Goal: Check status: Check status

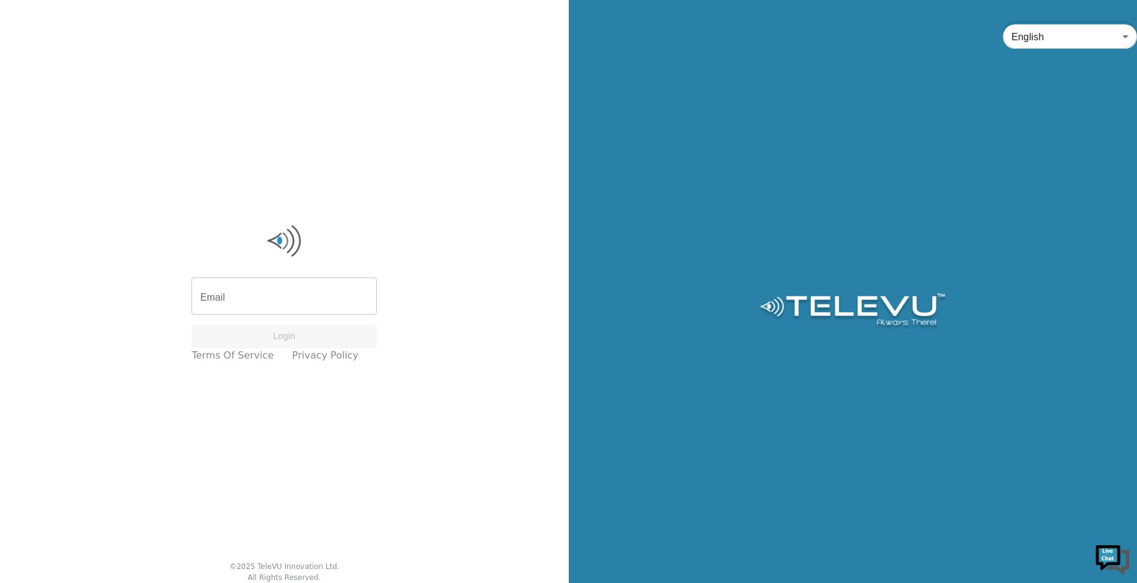
click at [279, 304] on input "Email" at bounding box center [283, 297] width 185 height 34
type input "[PERSON_NAME][EMAIL_ADDRESS][PERSON_NAME][DOMAIN_NAME]"
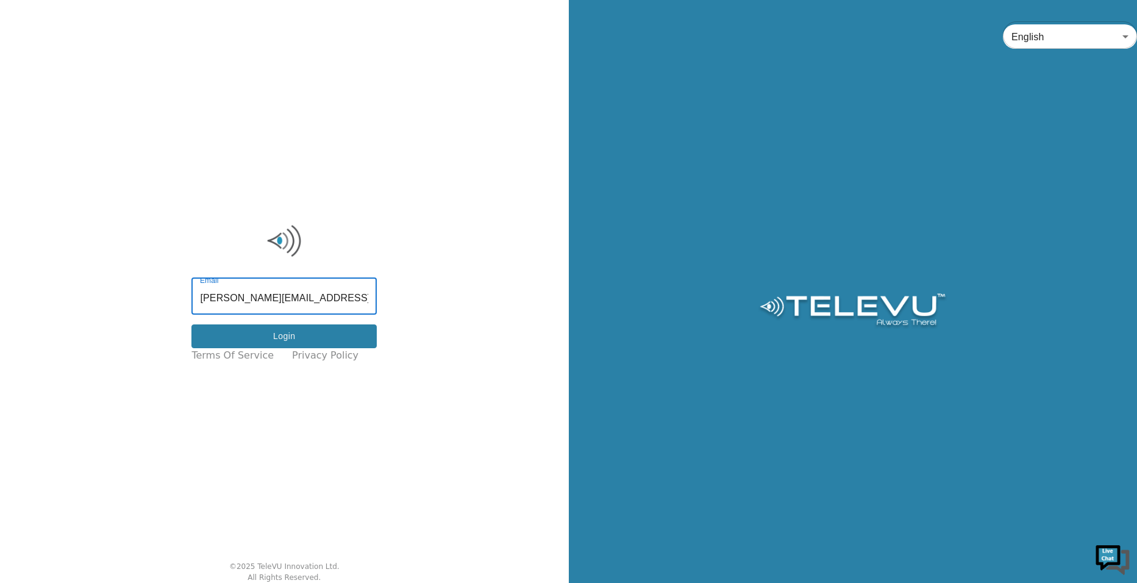
click at [247, 337] on button "Login" at bounding box center [283, 336] width 185 height 24
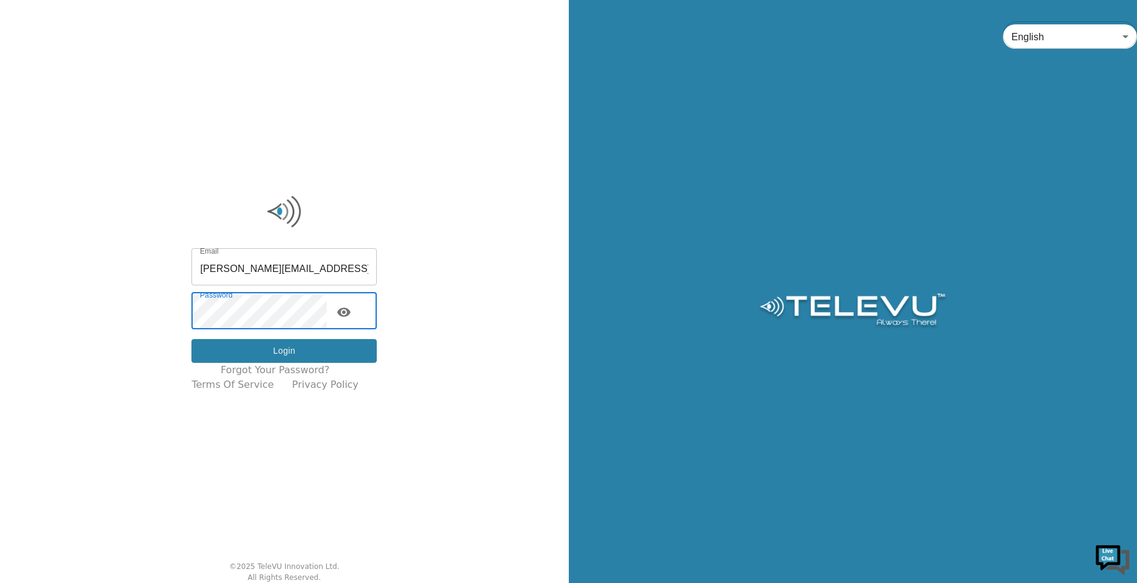
click at [338, 349] on button "Login" at bounding box center [283, 351] width 185 height 24
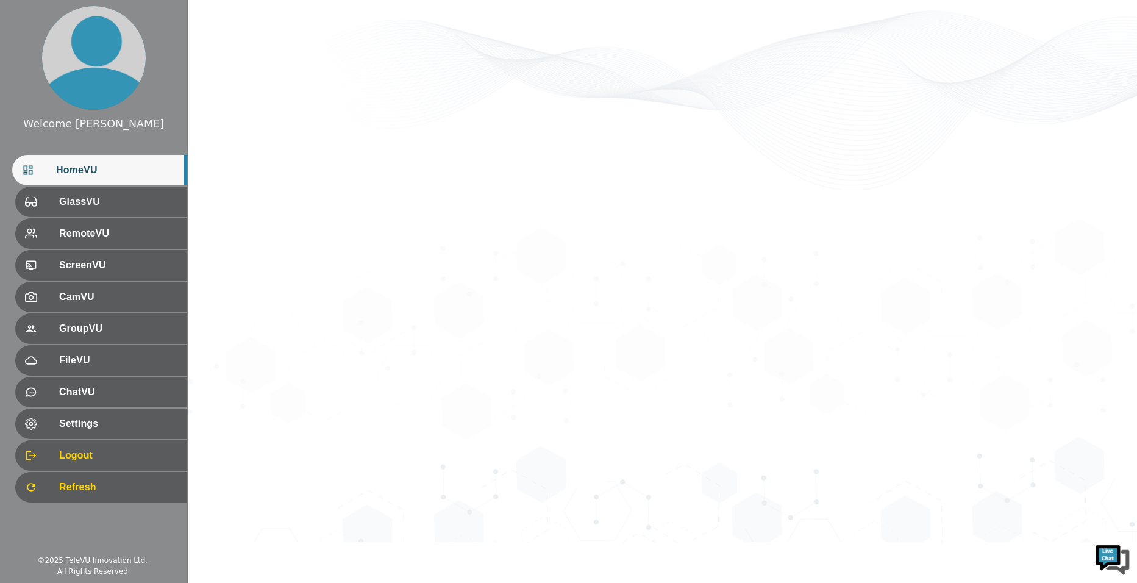
click at [131, 185] on div "HomeVU" at bounding box center [99, 170] width 175 height 30
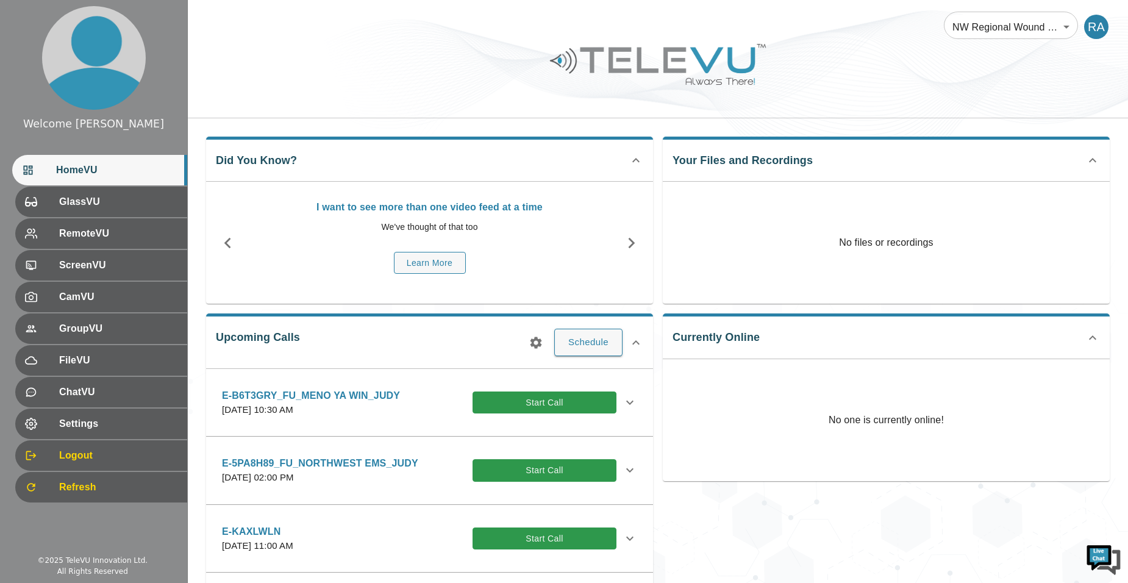
click at [543, 343] on icon "button" at bounding box center [536, 342] width 15 height 15
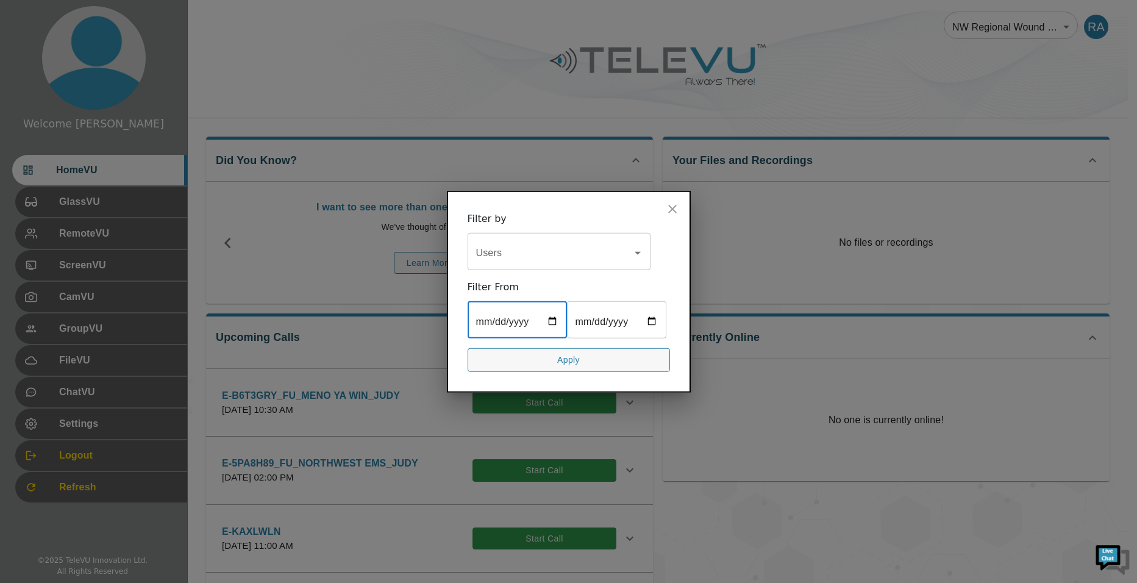
click at [546, 304] on input "date" at bounding box center [517, 321] width 99 height 34
click at [555, 306] on input "date" at bounding box center [517, 321] width 99 height 34
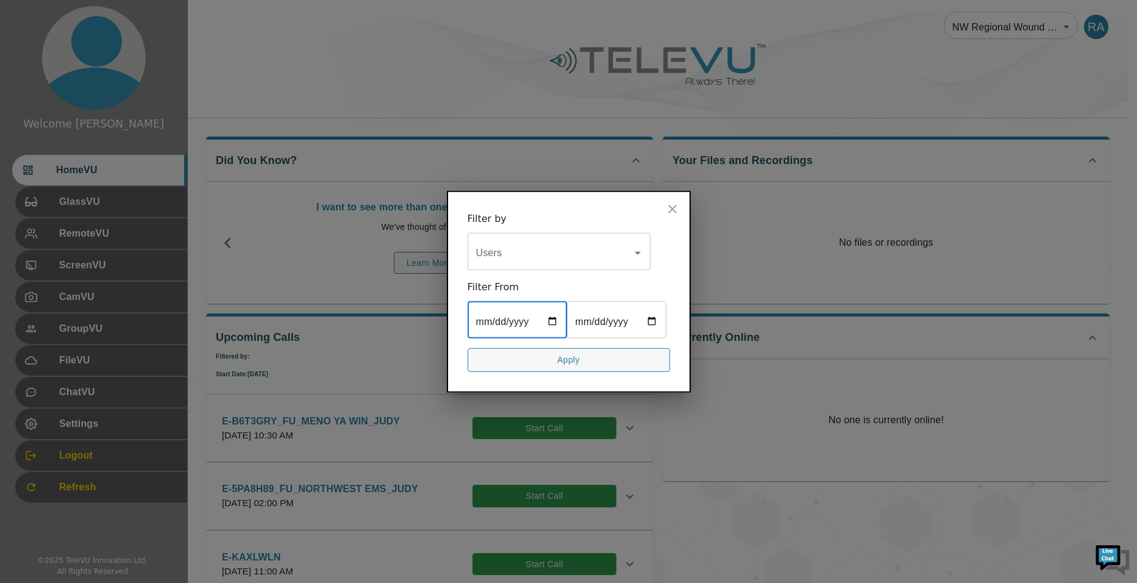
type input "[DATE]"
click at [567, 338] on input "date" at bounding box center [616, 321] width 99 height 34
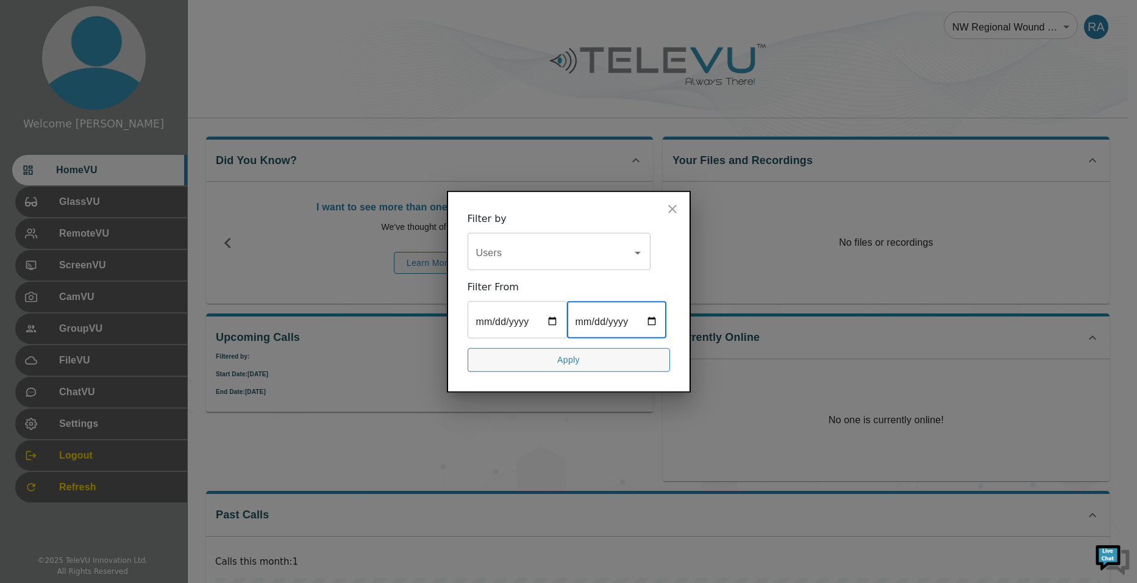
type input "[DATE]"
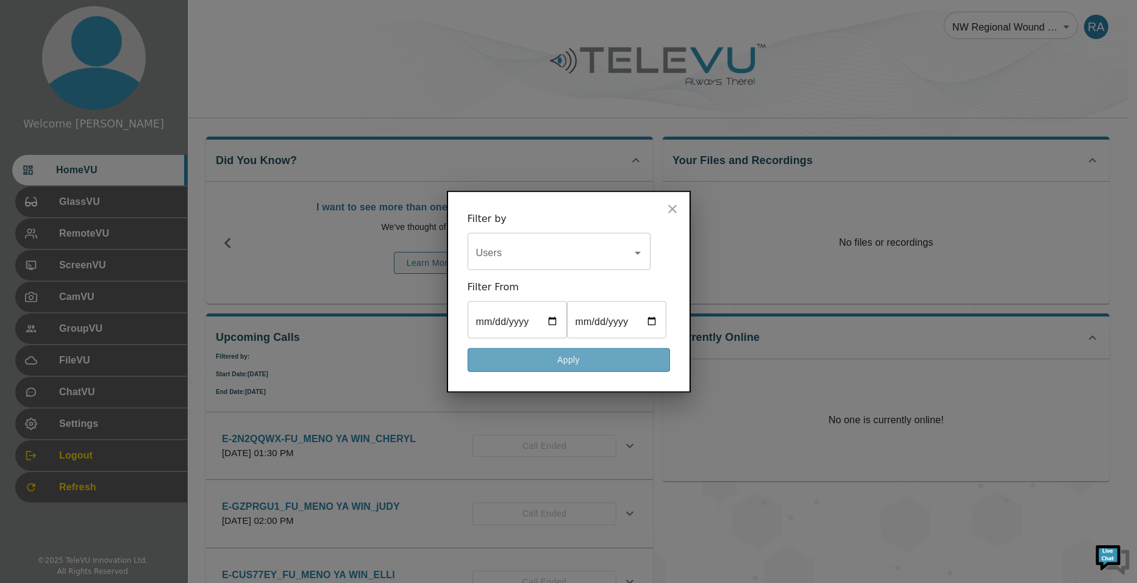
click at [585, 372] on button "Apply" at bounding box center [569, 360] width 202 height 24
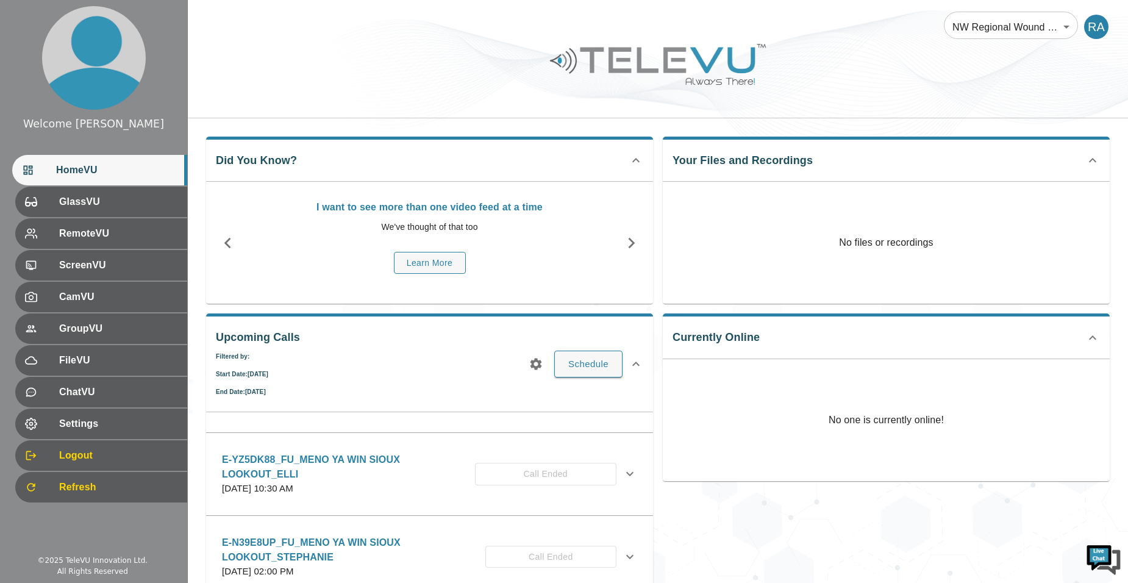
scroll to position [244, 0]
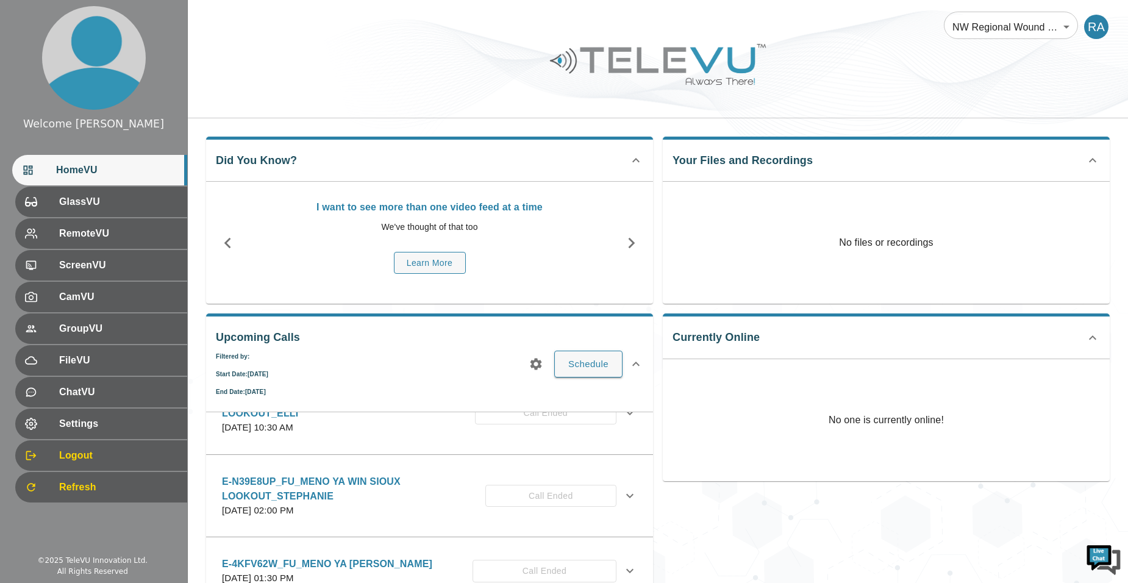
click at [624, 488] on icon at bounding box center [629, 495] width 15 height 15
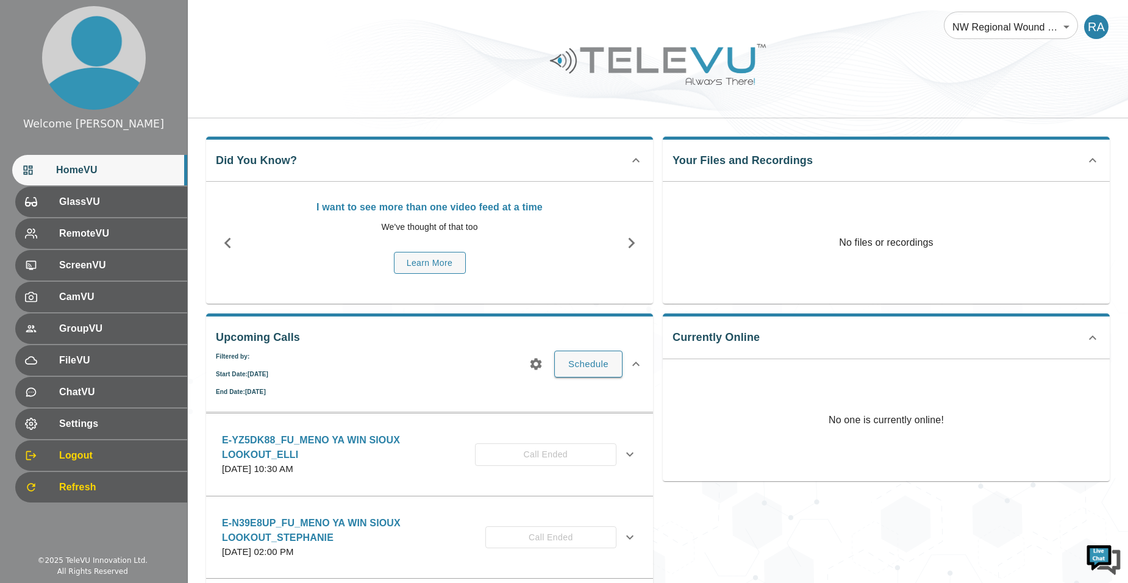
scroll to position [183, 0]
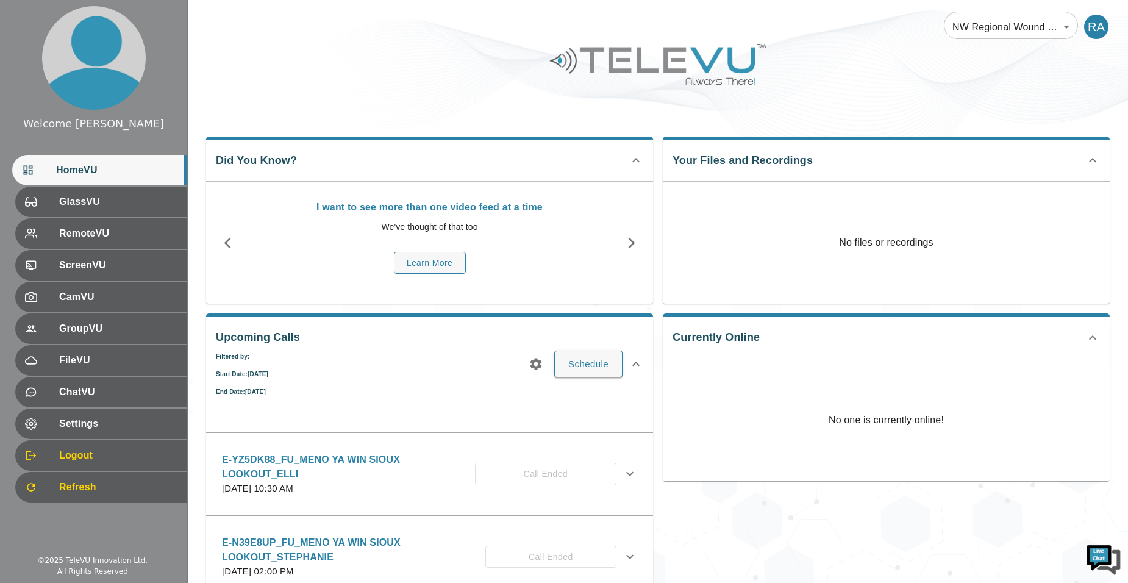
click at [622, 467] on icon at bounding box center [629, 473] width 15 height 15
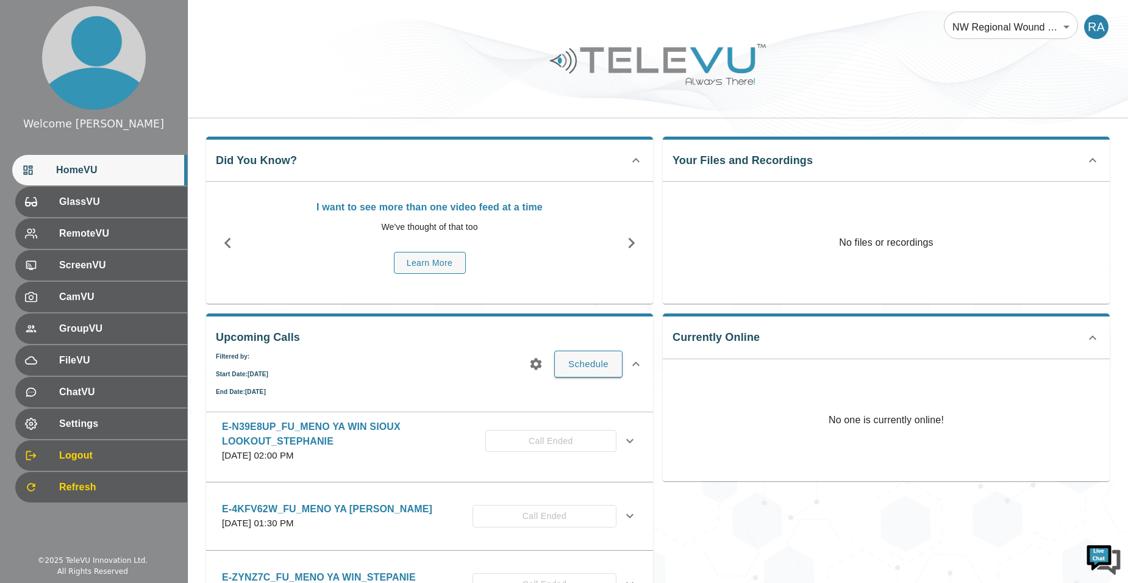
scroll to position [548, 0]
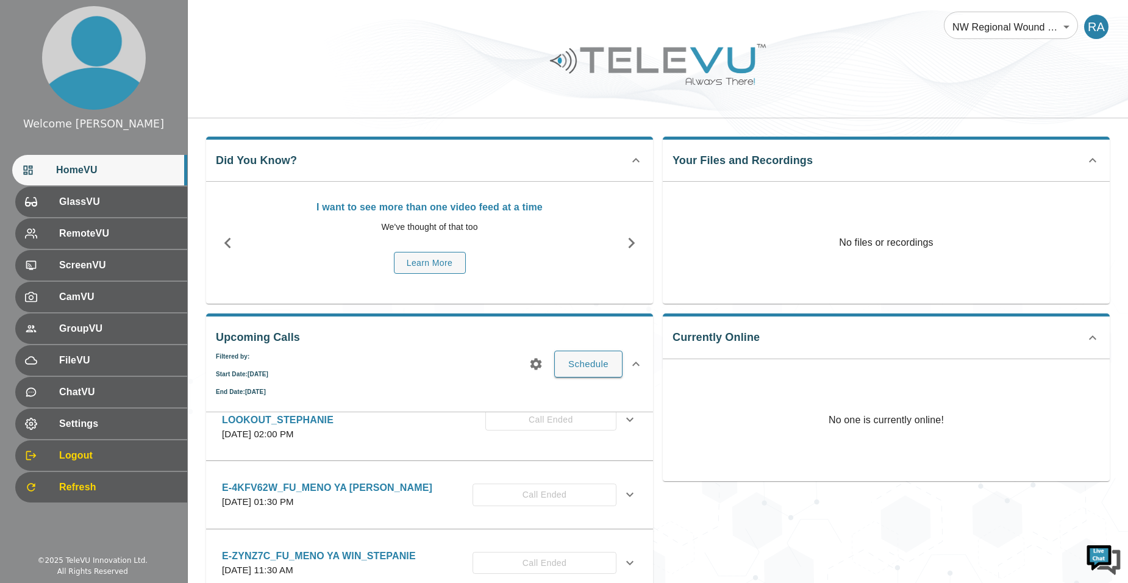
click at [630, 488] on div "E-4KFV62W_FU_MENO YA [PERSON_NAME][DATE] 01:30 PM Call Ended" at bounding box center [429, 494] width 435 height 43
click at [622, 487] on icon at bounding box center [629, 494] width 15 height 15
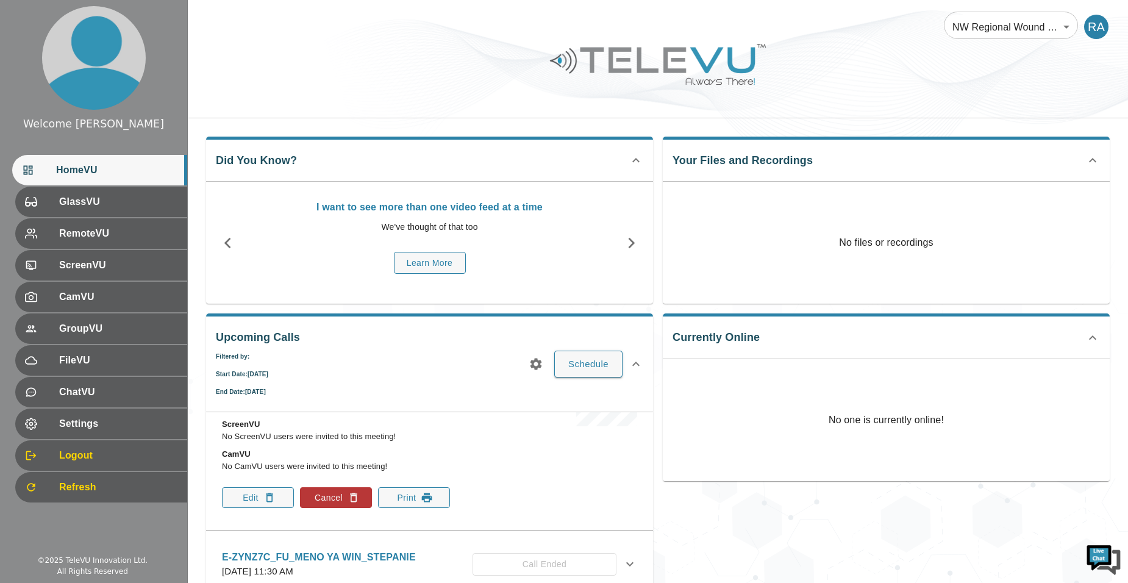
scroll to position [787, 0]
click at [622, 562] on icon at bounding box center [629, 562] width 15 height 15
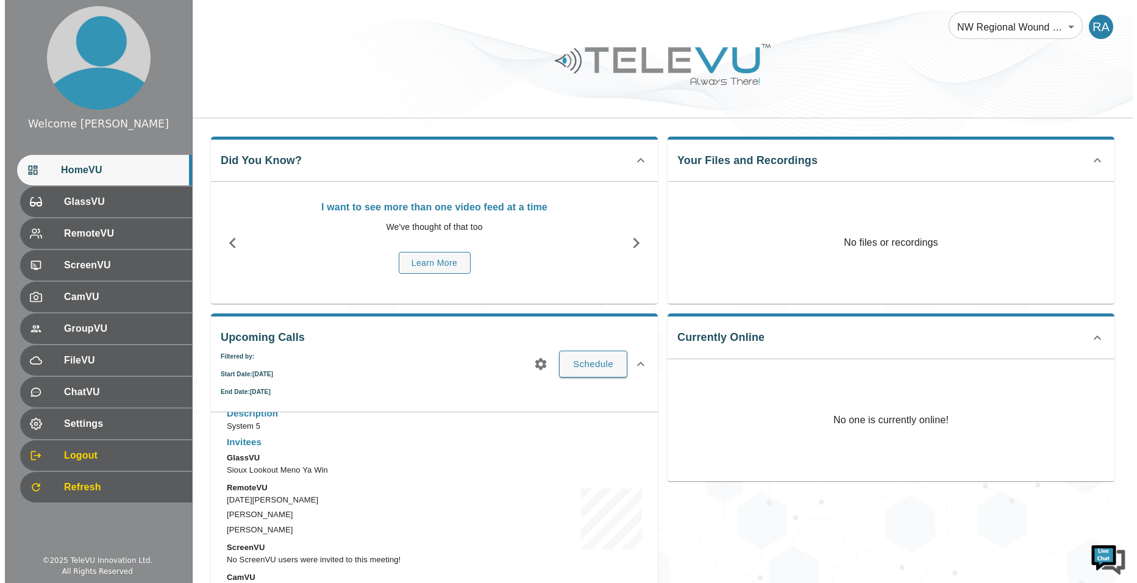
scroll to position [1026, 0]
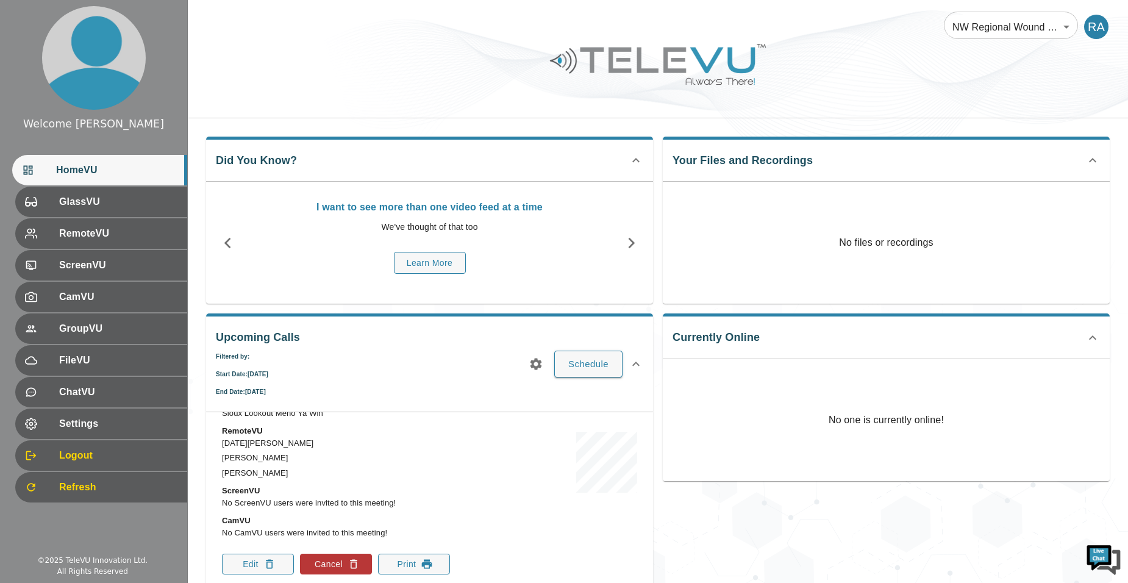
click at [532, 371] on icon "button" at bounding box center [536, 364] width 15 height 15
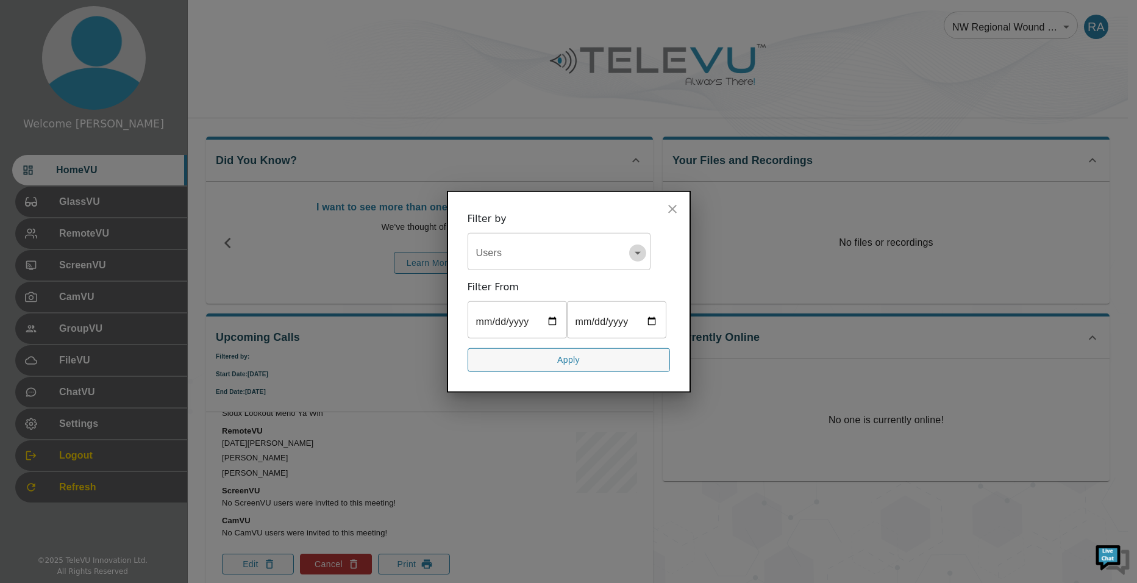
click at [640, 246] on icon "Open" at bounding box center [637, 253] width 15 height 15
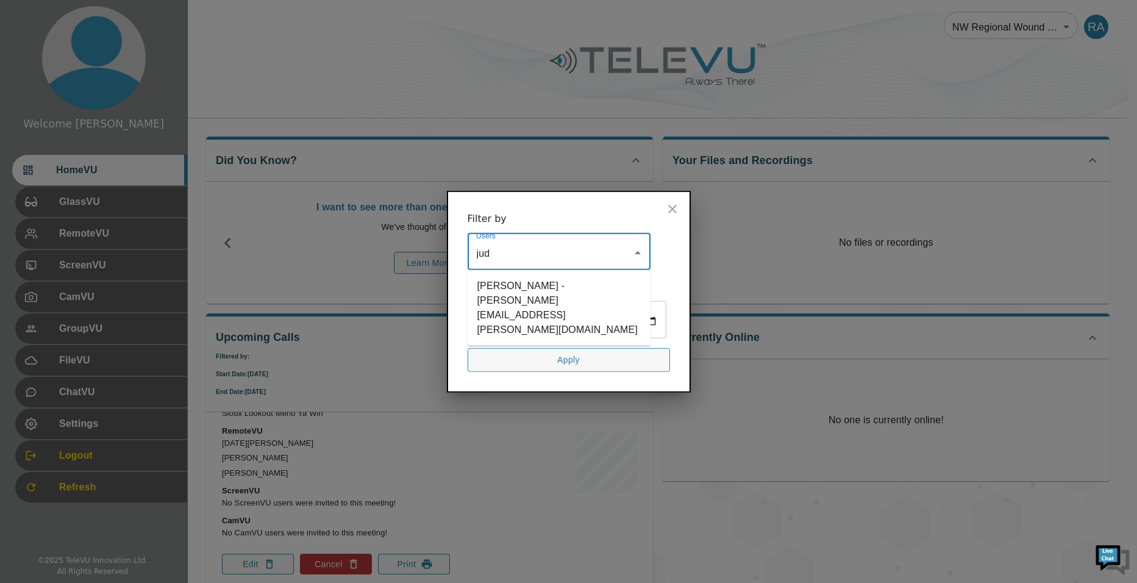
type input "[PERSON_NAME]"
click at [589, 279] on li "[PERSON_NAME] - [PERSON_NAME][EMAIL_ADDRESS][PERSON_NAME][DOMAIN_NAME]" at bounding box center [559, 308] width 183 height 66
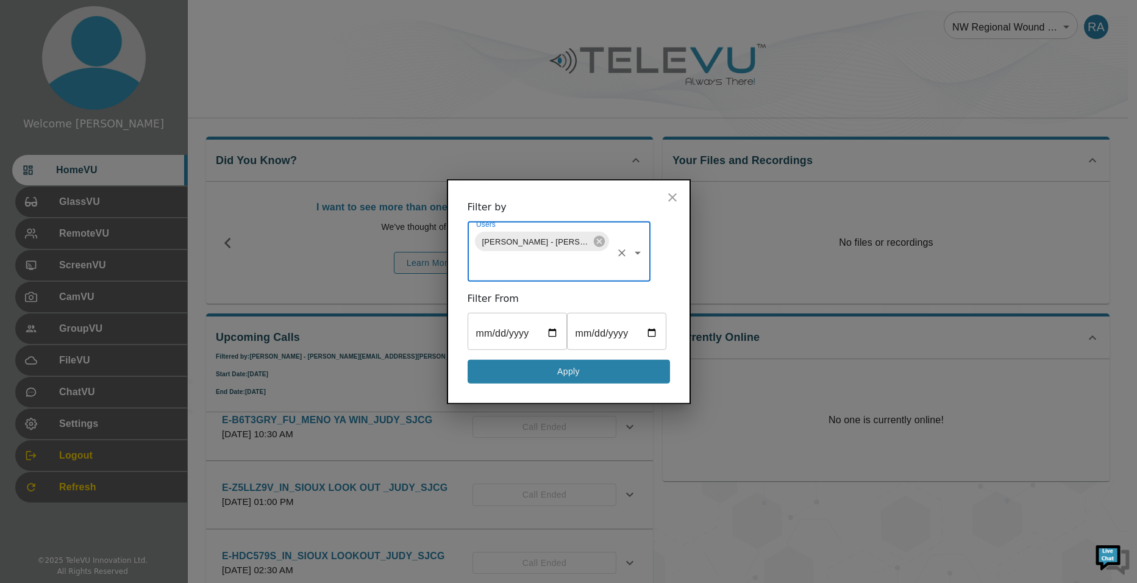
click at [590, 383] on button "Apply" at bounding box center [569, 372] width 202 height 24
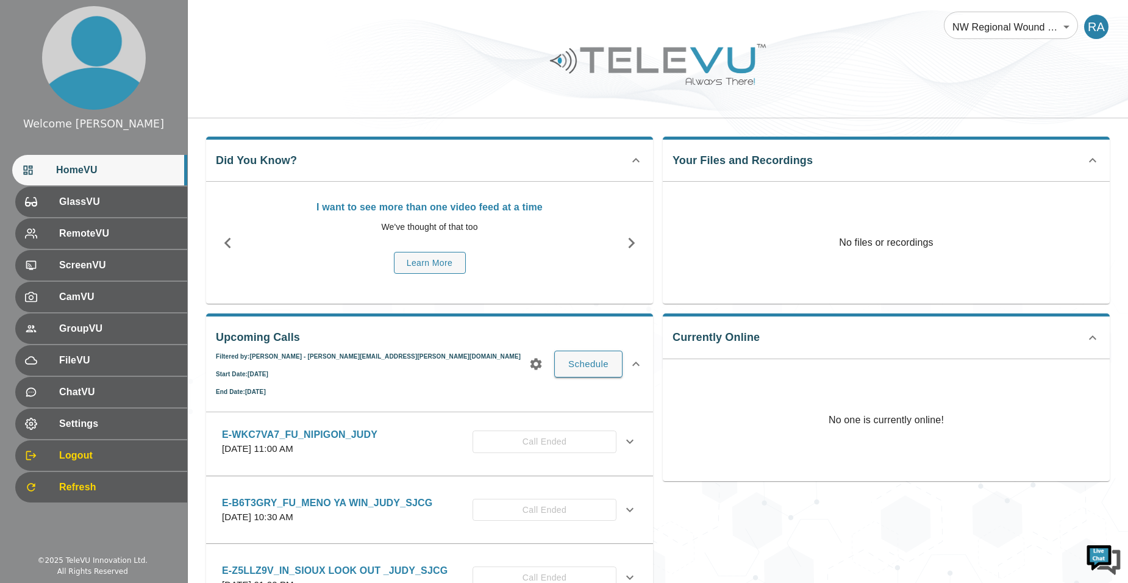
scroll to position [33, 0]
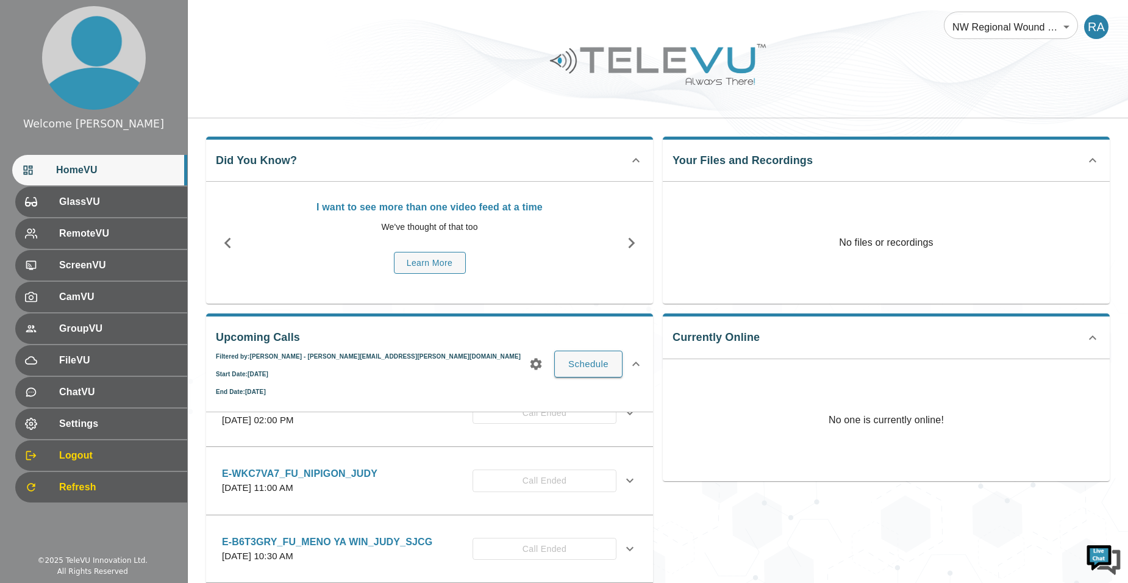
click at [362, 489] on p "[DATE] 11:00 AM" at bounding box center [299, 488] width 155 height 14
click at [622, 480] on icon at bounding box center [629, 480] width 15 height 15
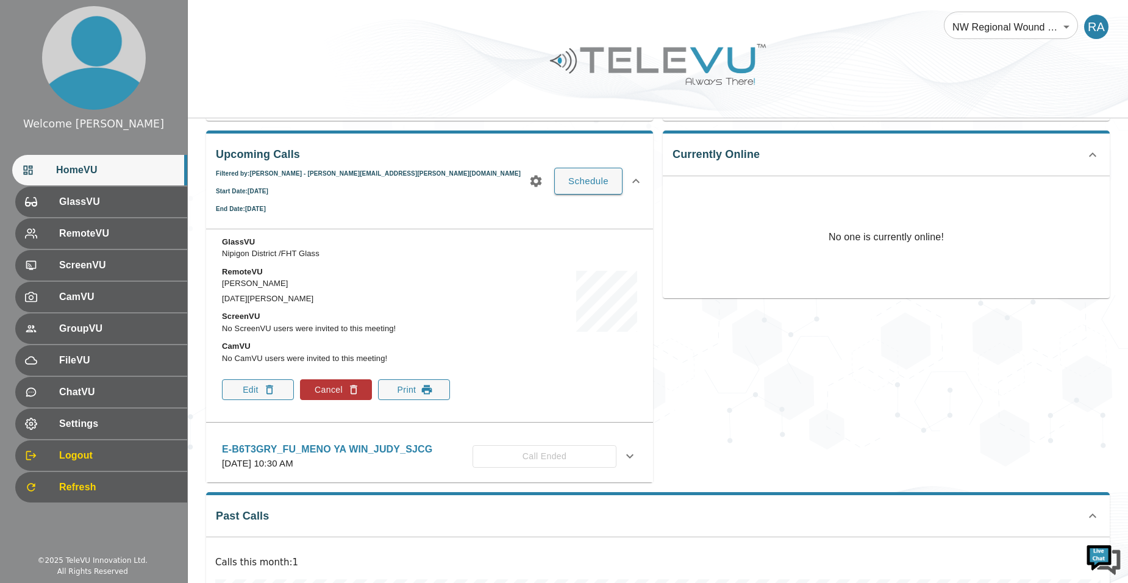
scroll to position [216, 0]
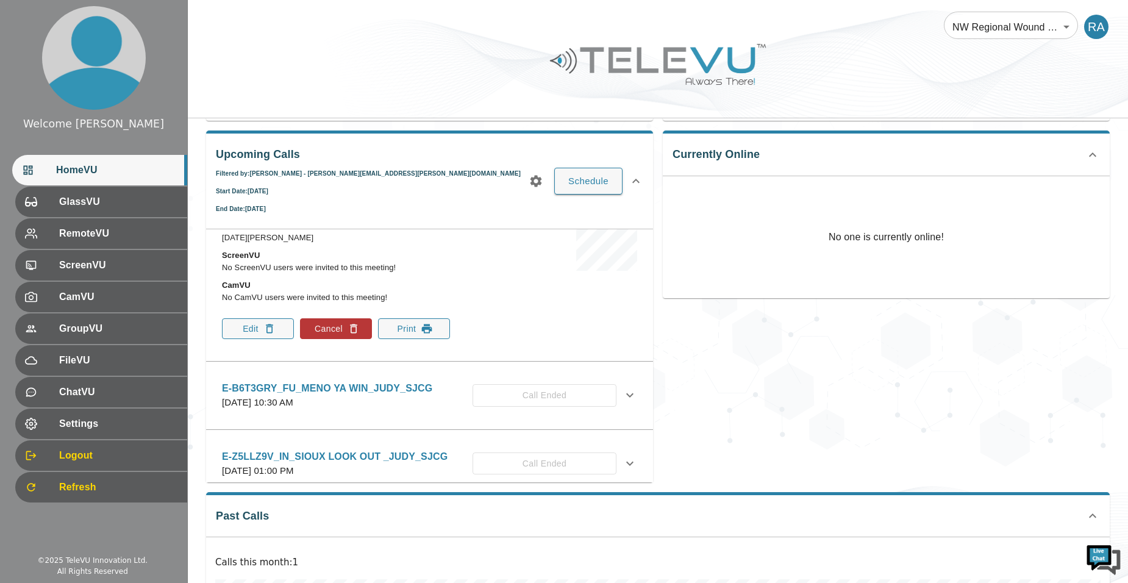
click at [622, 398] on icon at bounding box center [629, 395] width 15 height 15
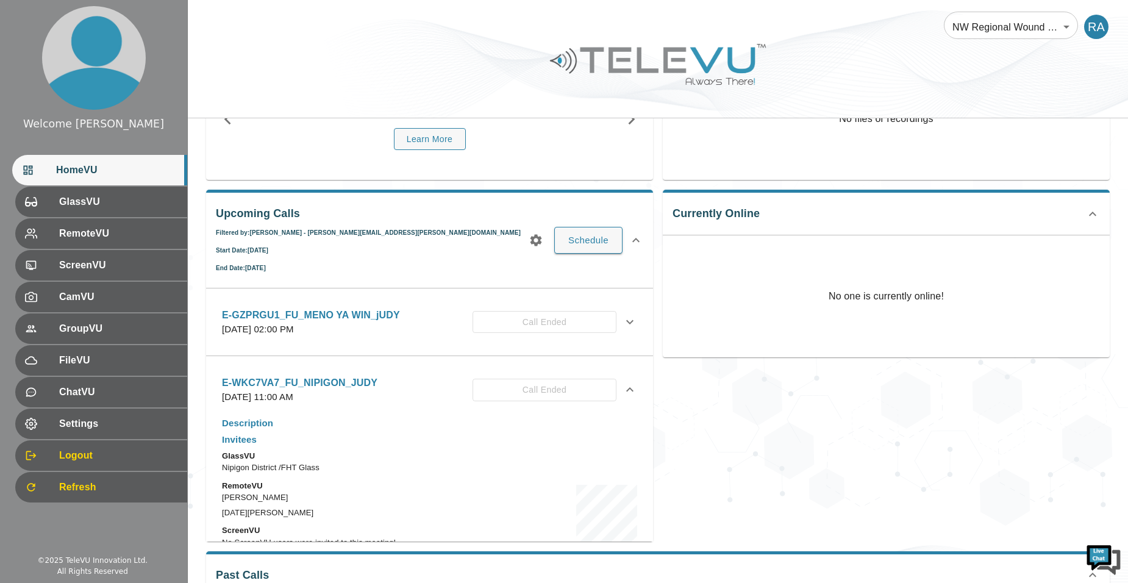
scroll to position [122, 0]
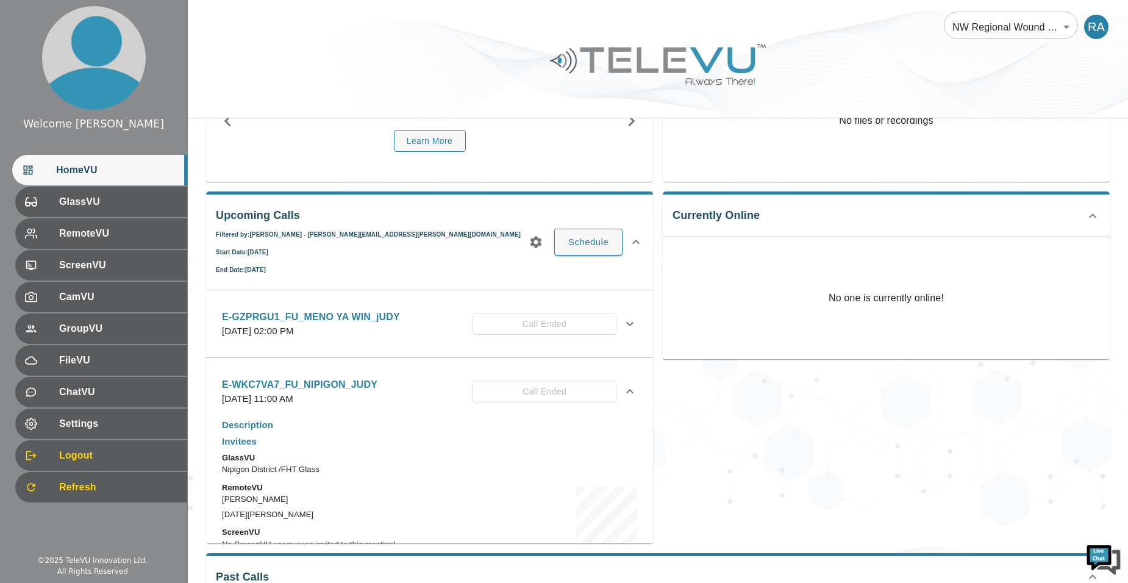
click at [627, 321] on icon at bounding box center [629, 323] width 15 height 15
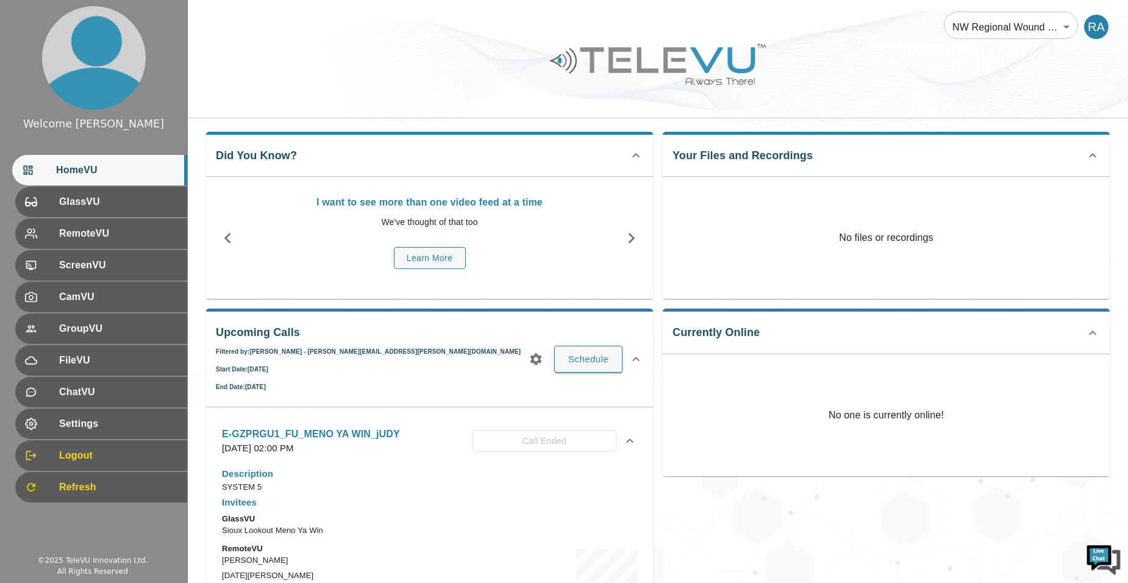
scroll to position [0, 0]
